Goal: Book appointment/travel/reservation

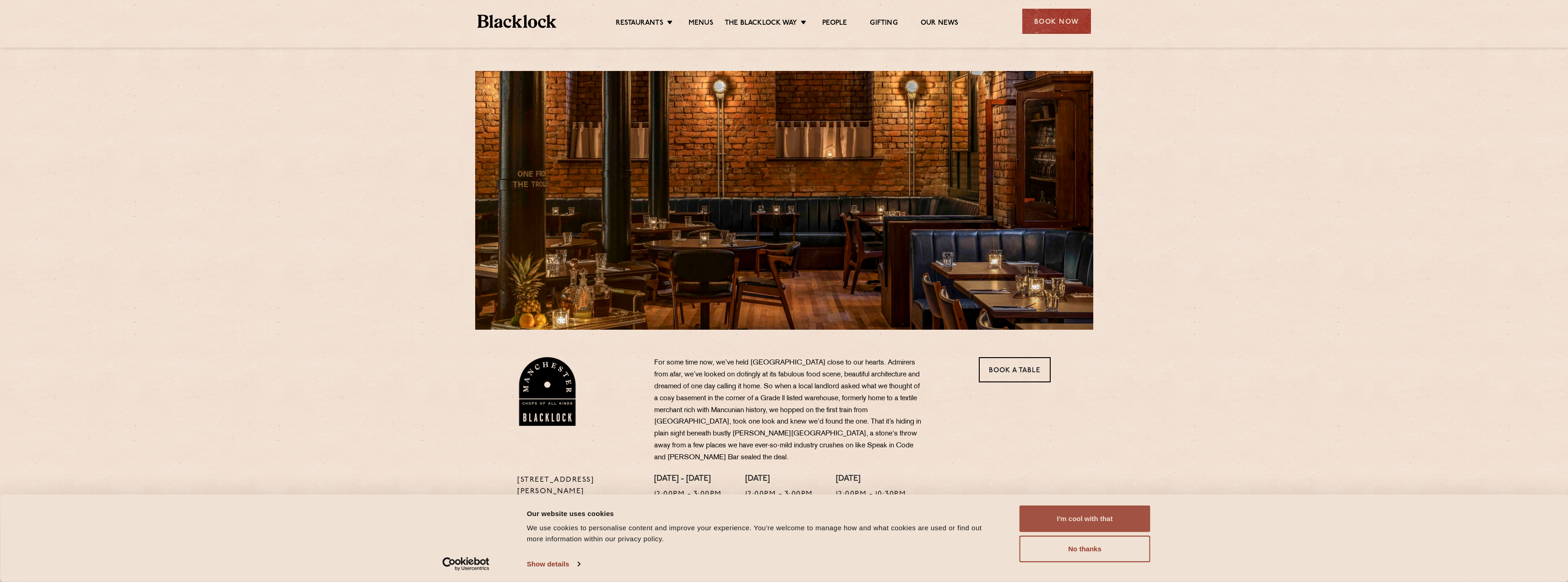
click at [1070, 528] on button "I'm cool with that" at bounding box center [1085, 519] width 131 height 27
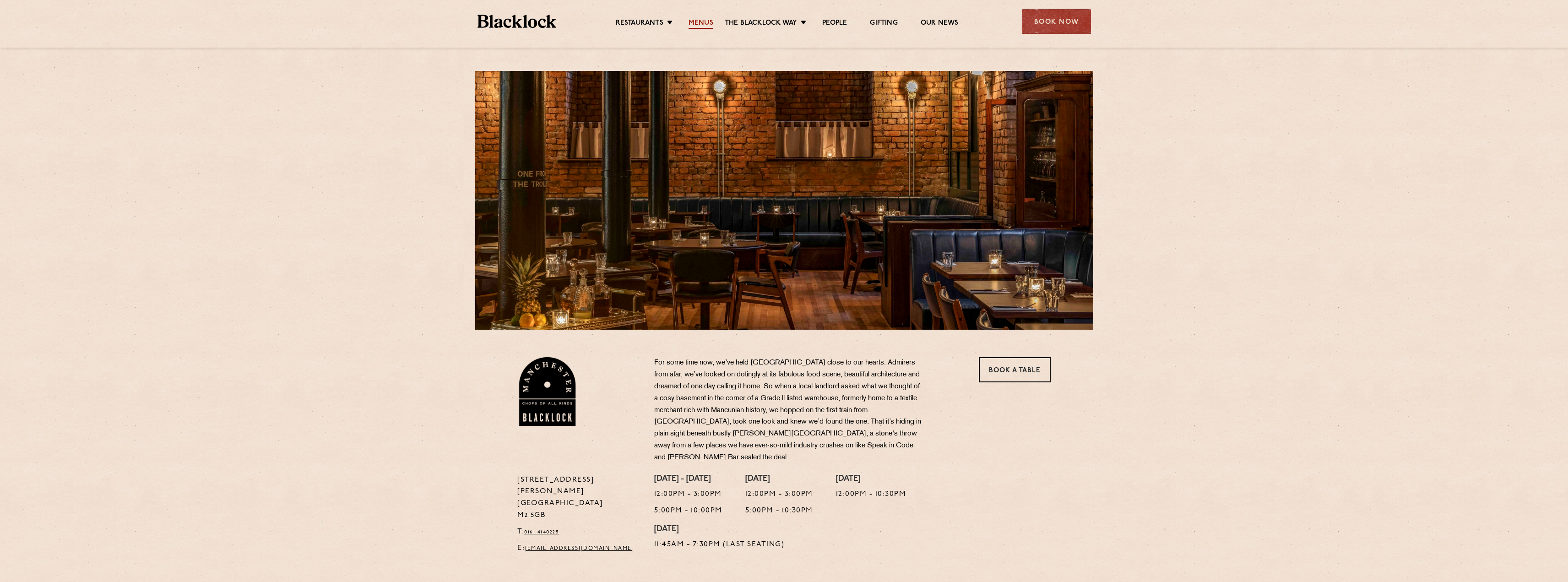
click at [703, 24] on link "Menus" at bounding box center [701, 24] width 25 height 10
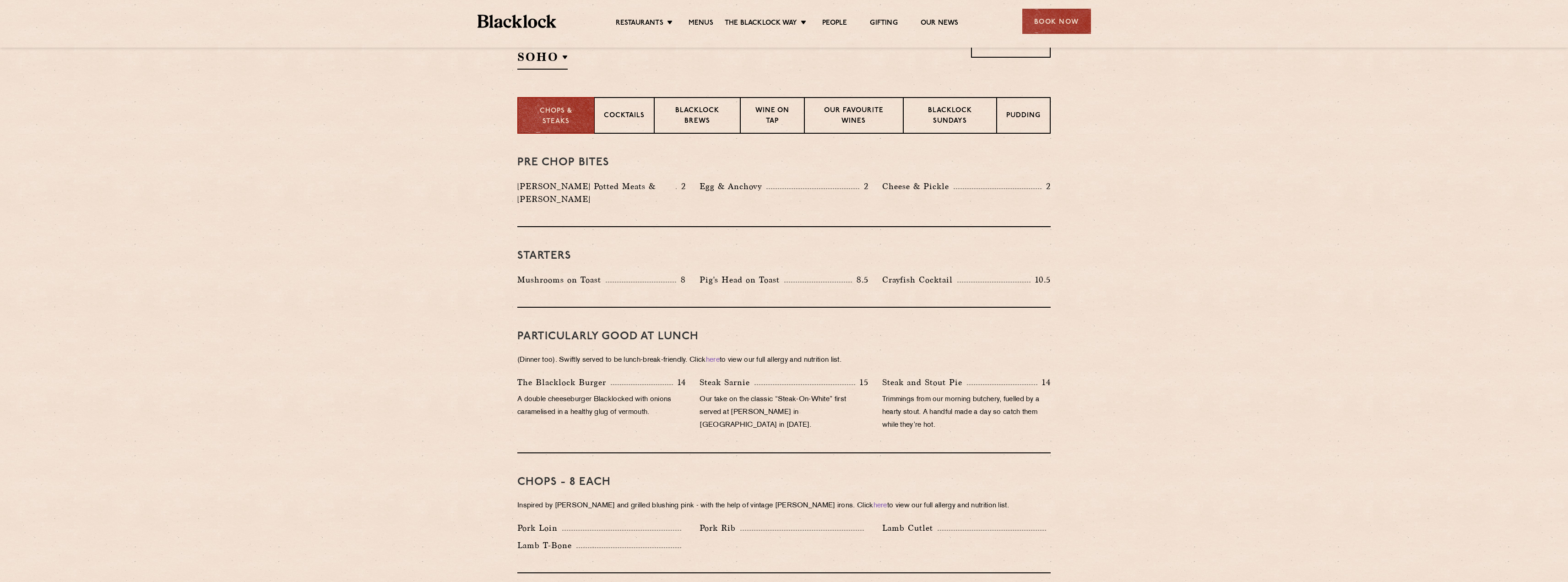
scroll to position [229, 0]
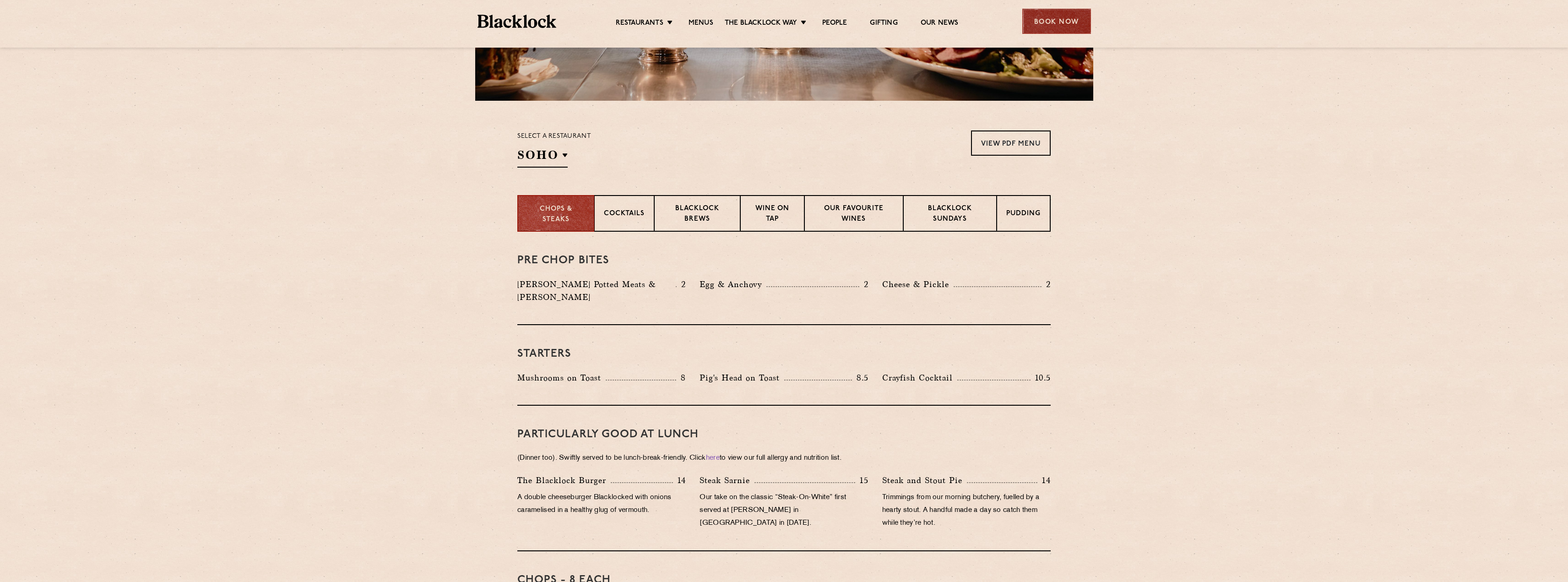
click at [1057, 21] on div "Book Now" at bounding box center [1056, 21] width 69 height 25
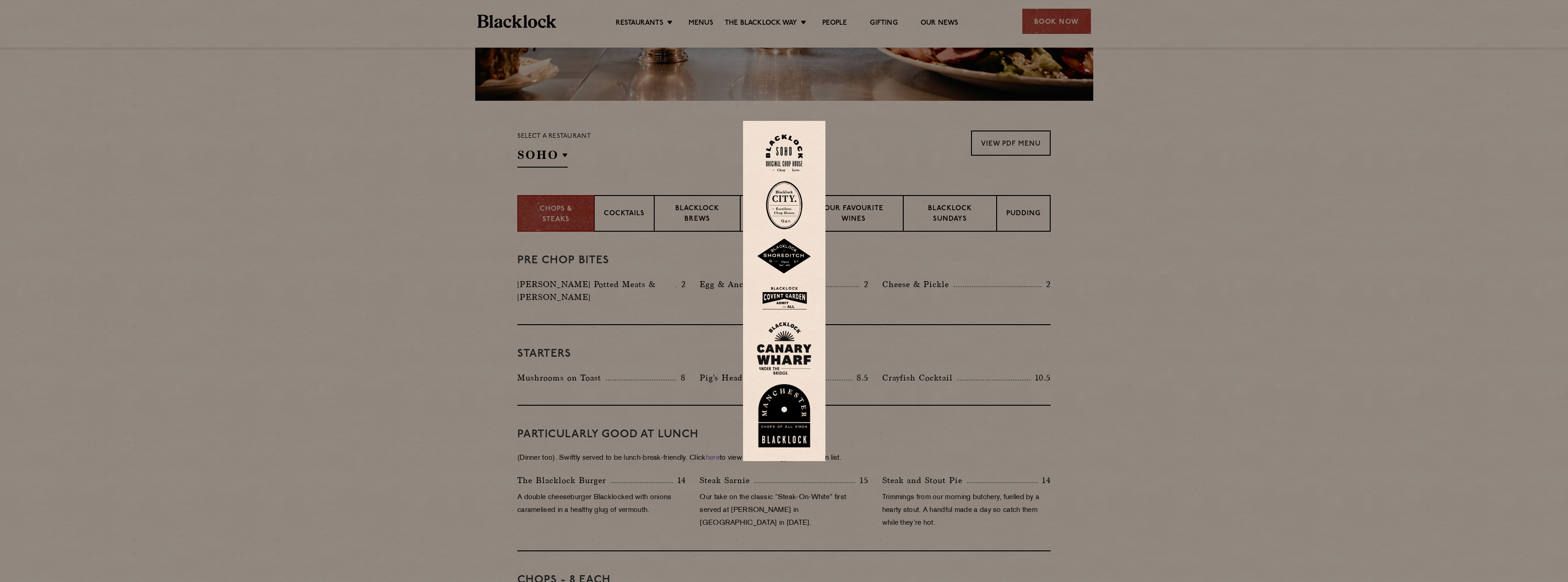
click at [797, 415] on img at bounding box center [784, 416] width 55 height 63
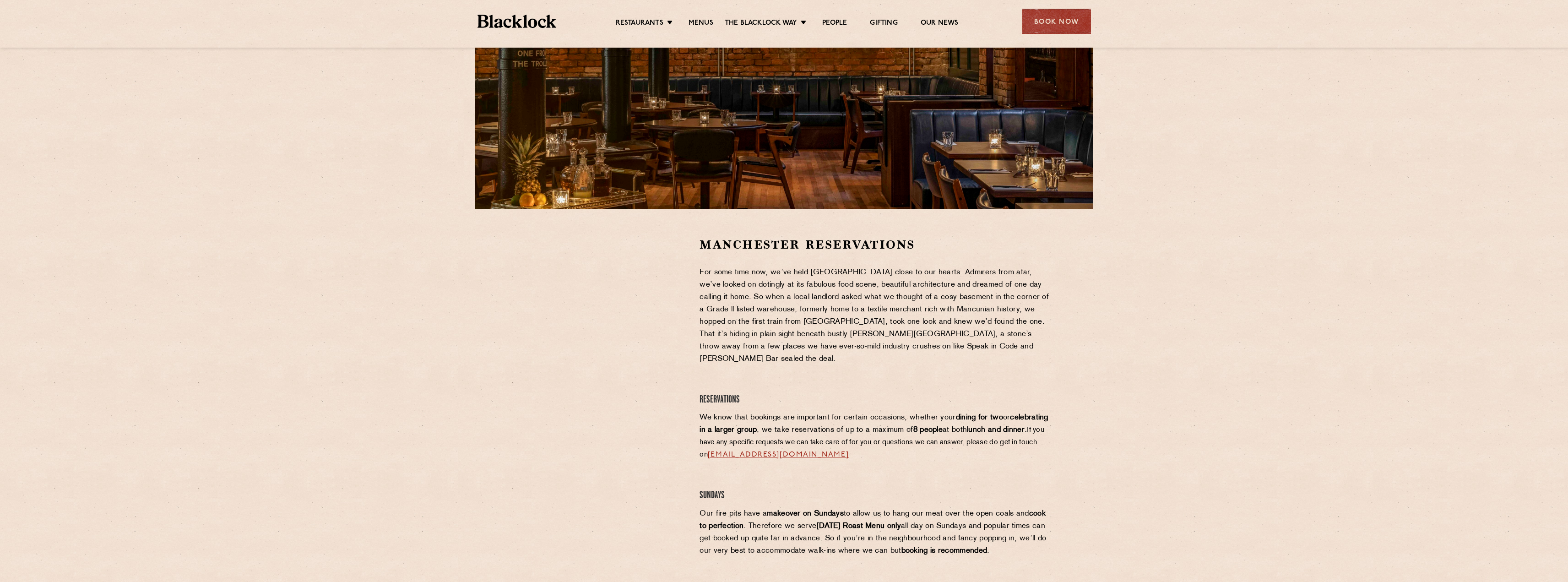
scroll to position [137, 0]
